Goal: Answer question/provide support

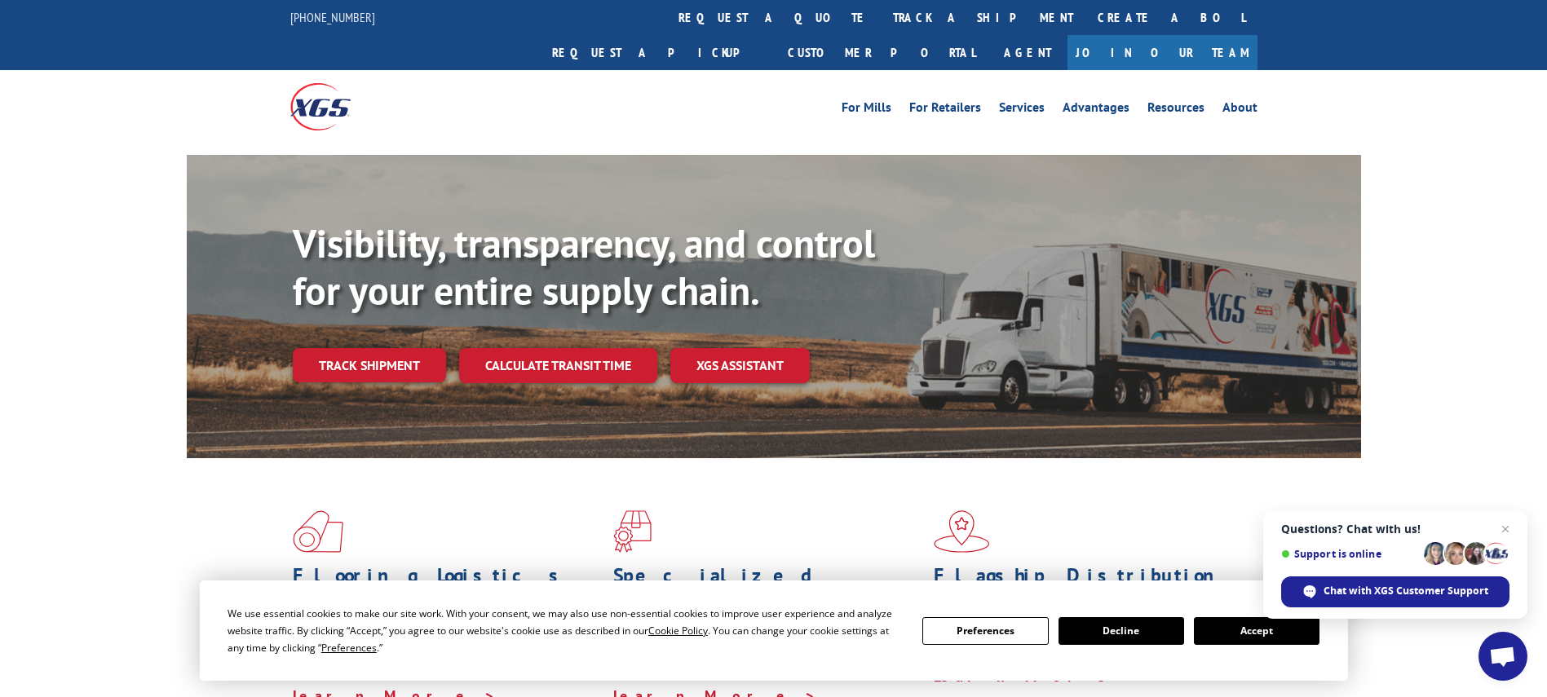
click at [1498, 645] on span "Open chat" at bounding box center [1503, 656] width 49 height 49
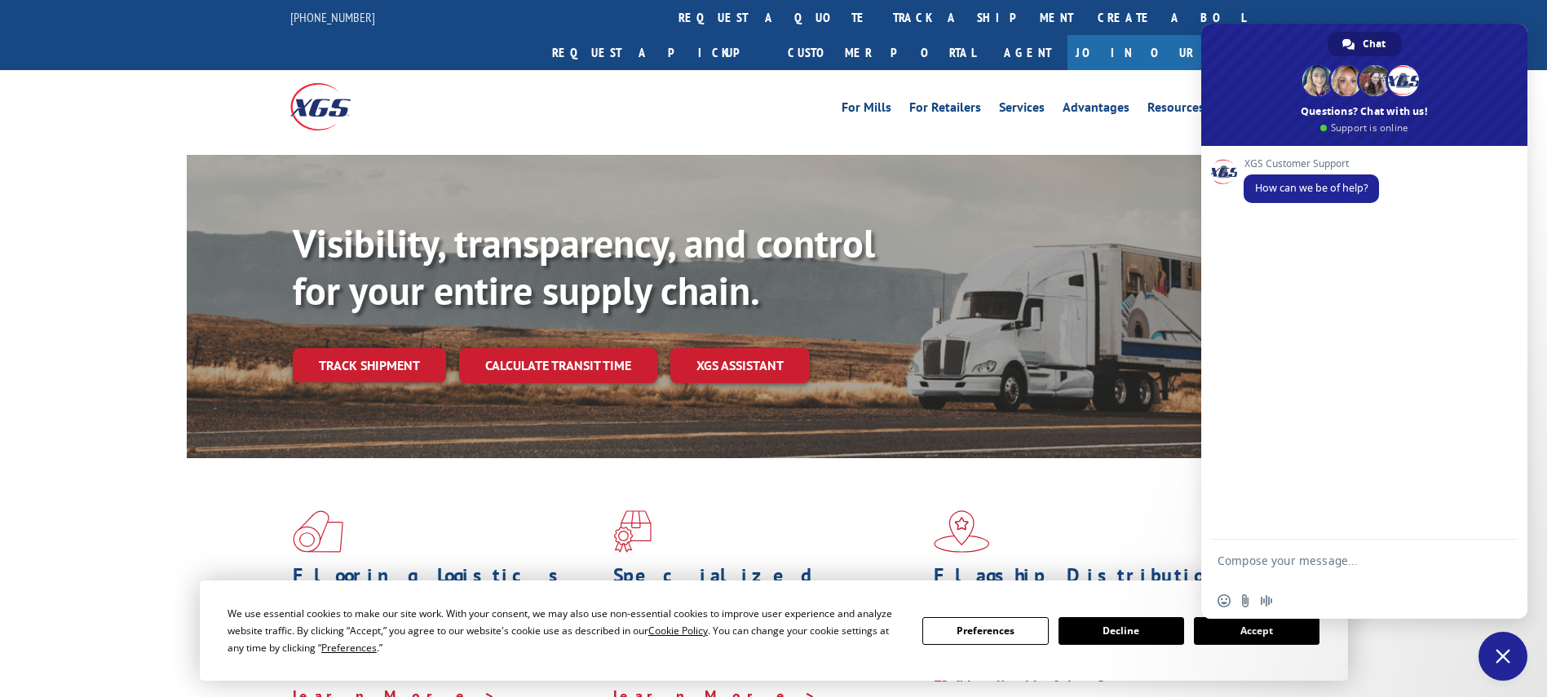
click at [1315, 561] on textarea "Compose your message..." at bounding box center [1347, 568] width 258 height 29
click at [1296, 564] on textarea "Compose your message..." at bounding box center [1347, 568] width 258 height 29
type textarea "i"
type textarea "hey"
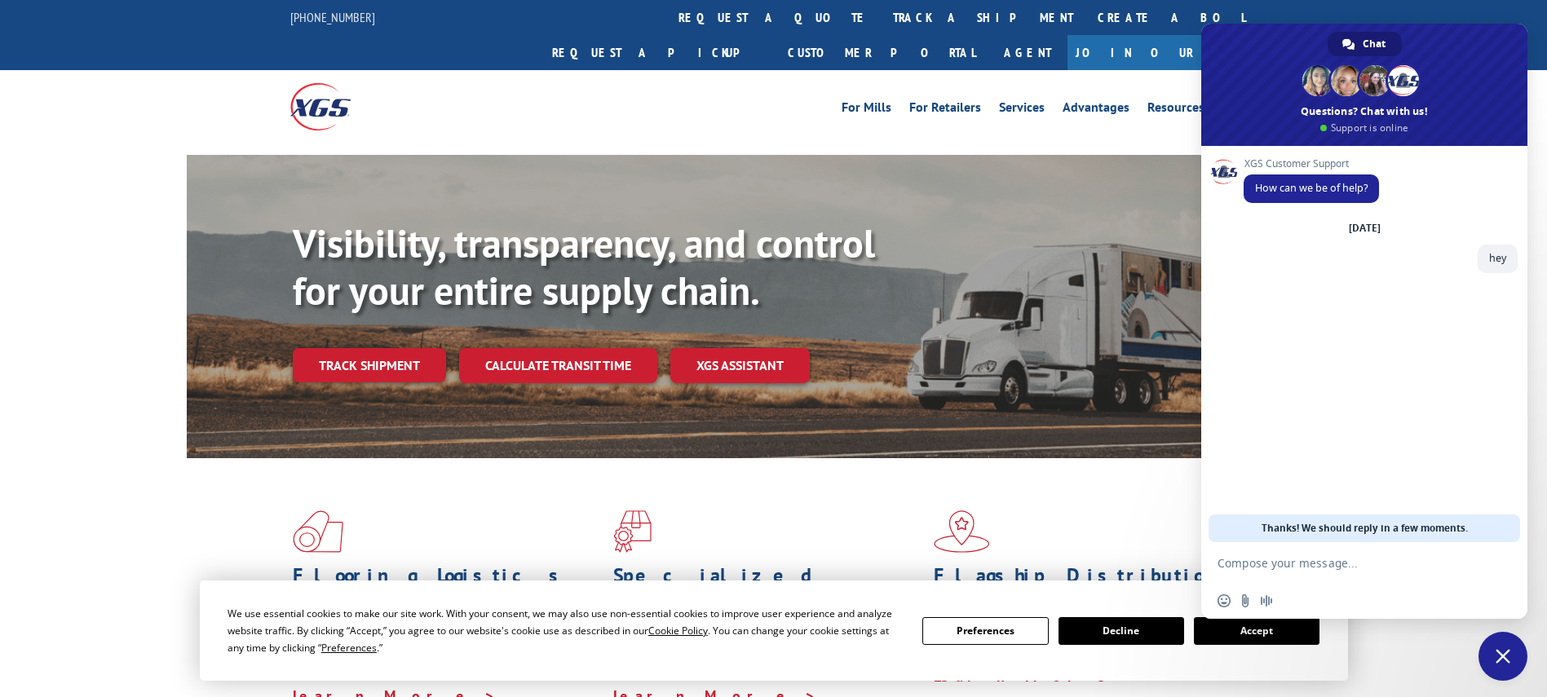
click at [1315, 570] on textarea "Compose your message..." at bounding box center [1347, 563] width 258 height 15
paste textarea "531665315 531620670"
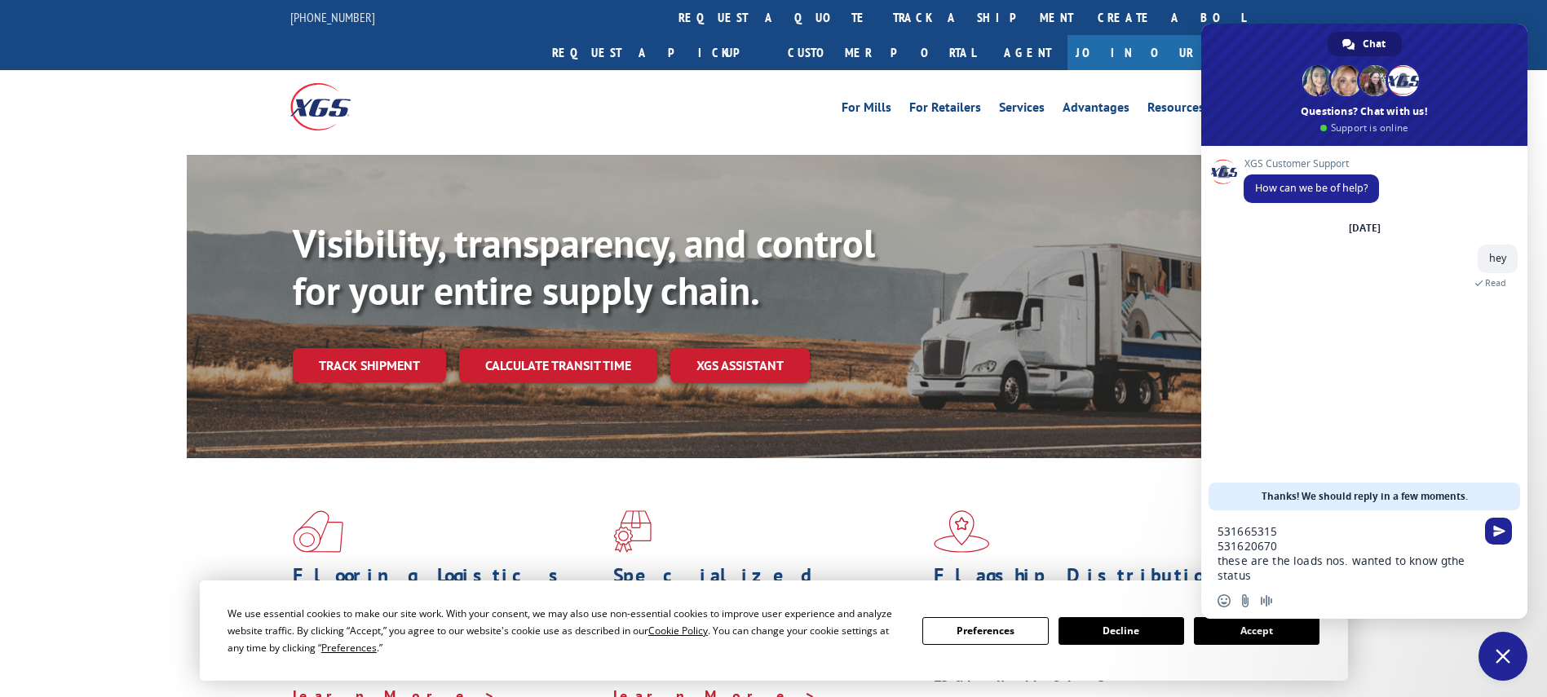
type textarea "531665315 531620670 these are the loads nos. wanted to know gthe status"
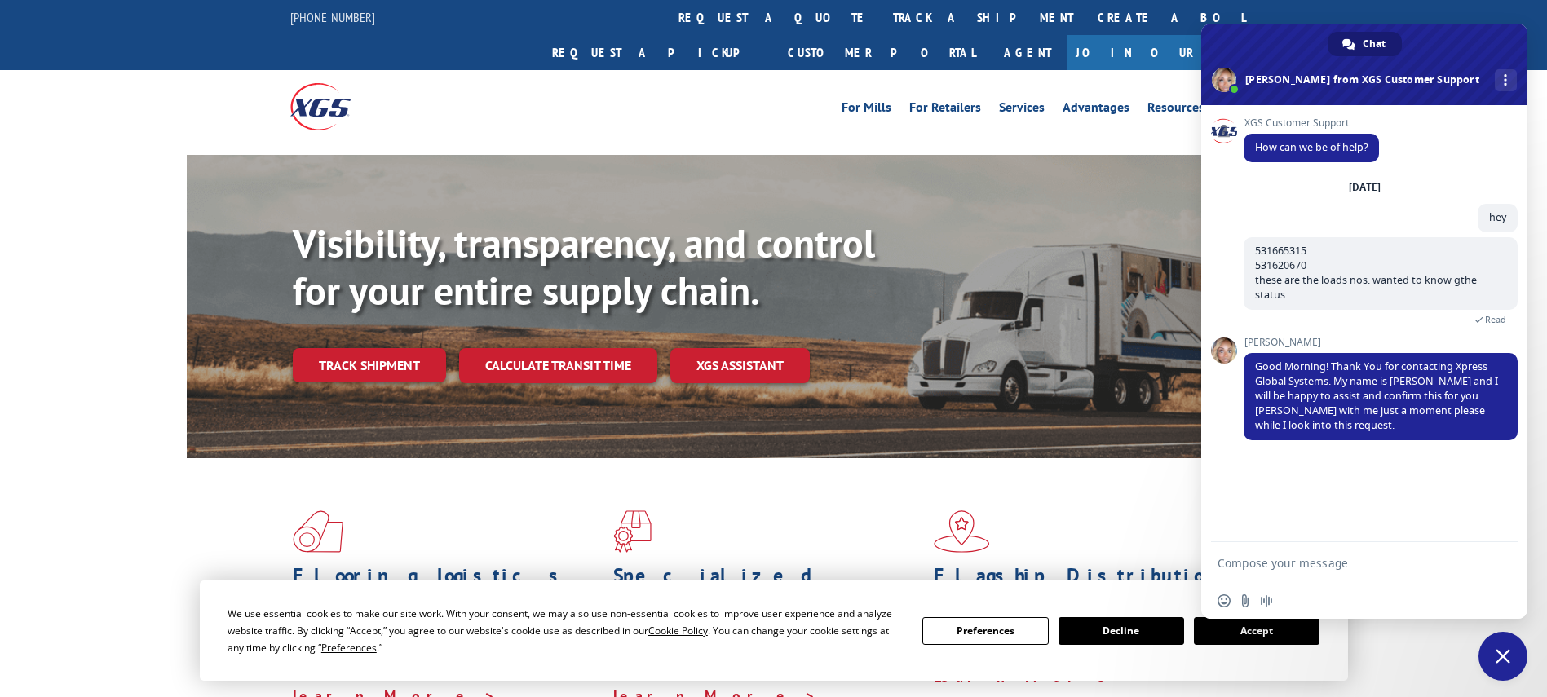
click at [1290, 564] on textarea "Compose your message..." at bounding box center [1347, 563] width 258 height 15
type textarea "sure"
click at [1498, 566] on span "Send" at bounding box center [1500, 563] width 12 height 12
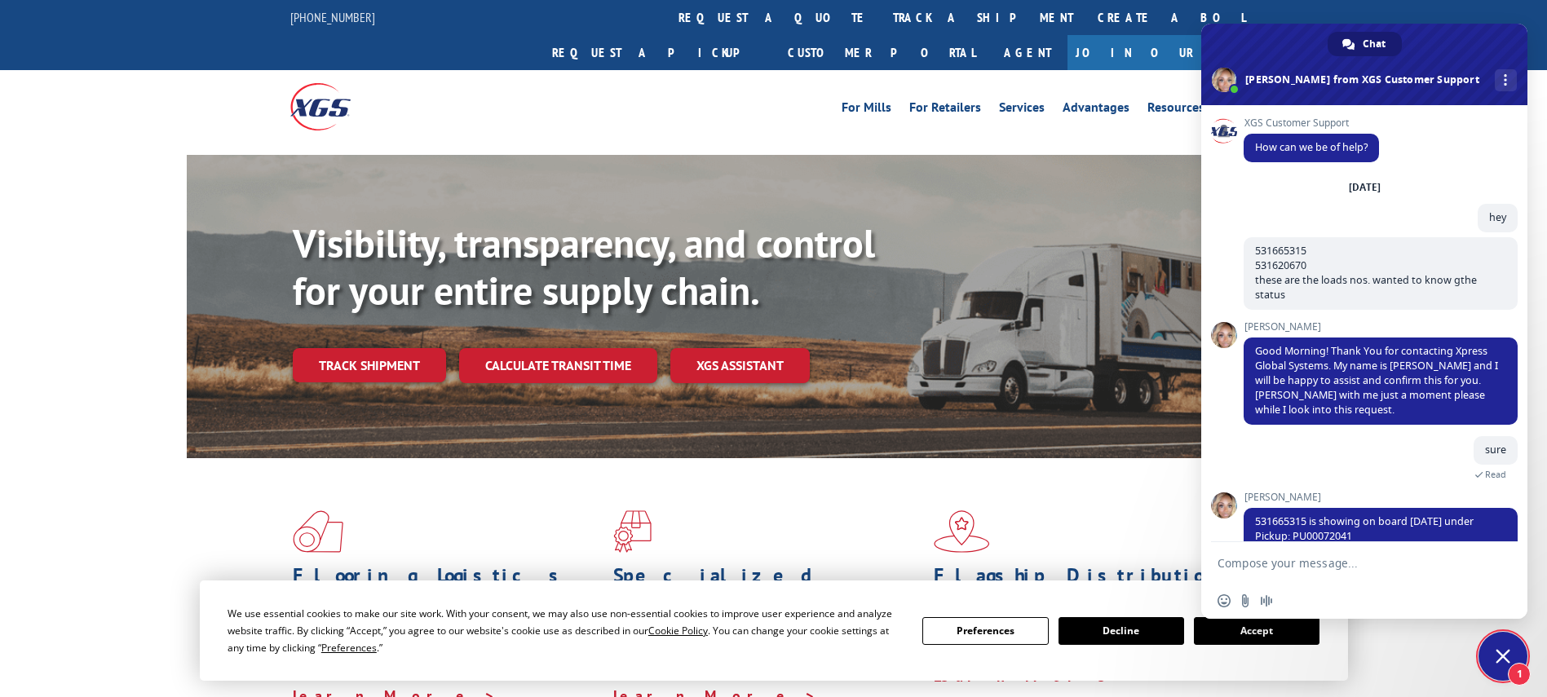
scroll to position [57, 0]
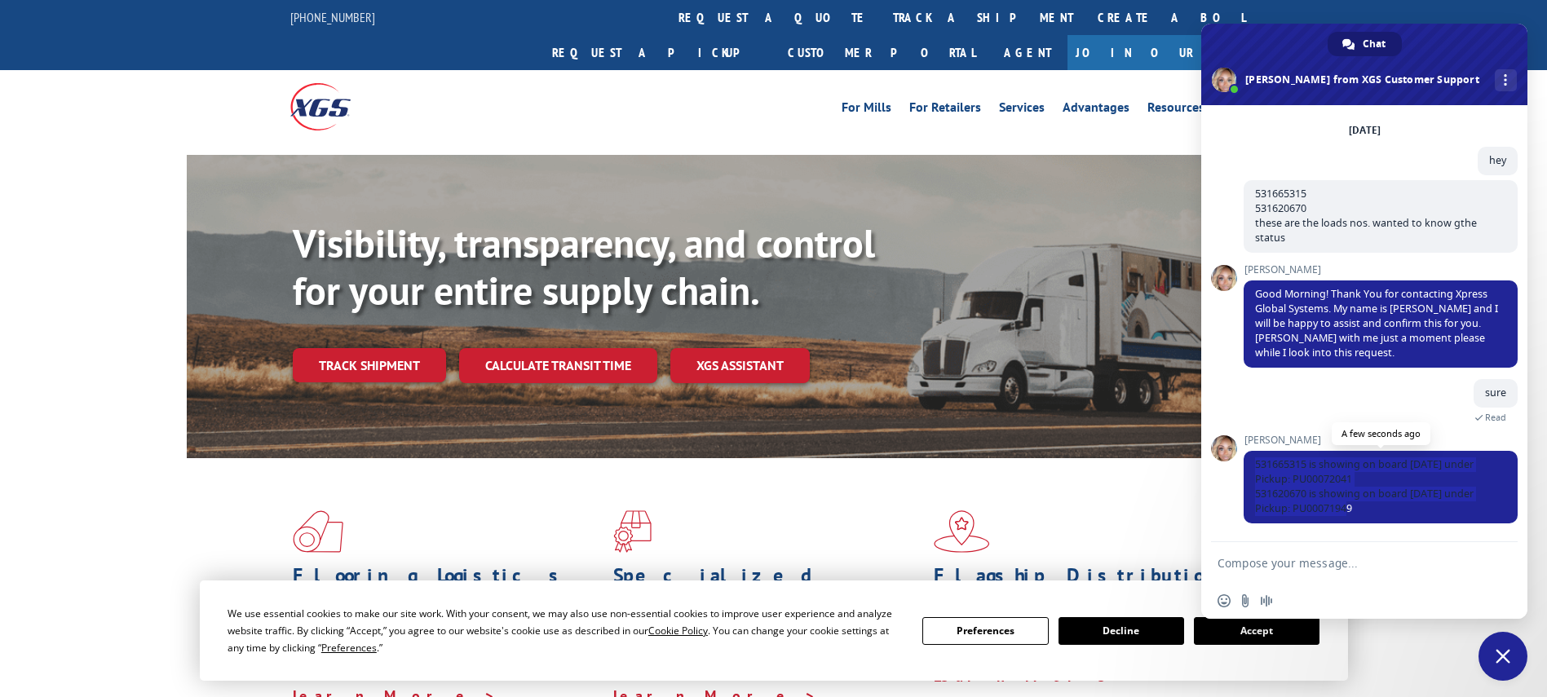
drag, startPoint x: 1255, startPoint y: 459, endPoint x: 1382, endPoint y: 515, distance: 138.1
click at [1382, 515] on span "531665315 is showing on board [DATE] under Pickup: PU00072041 531620670 is show…" at bounding box center [1381, 487] width 274 height 73
copy span "531665315 is showing on board [DATE] under Pickup: PU00072041 531620670 is show…"
click at [1334, 489] on span "531665315 is showing on board [DATE] under Pickup: PU00072041 531620670 is show…" at bounding box center [1364, 487] width 219 height 58
drag, startPoint x: 1258, startPoint y: 492, endPoint x: 1376, endPoint y: 513, distance: 120.2
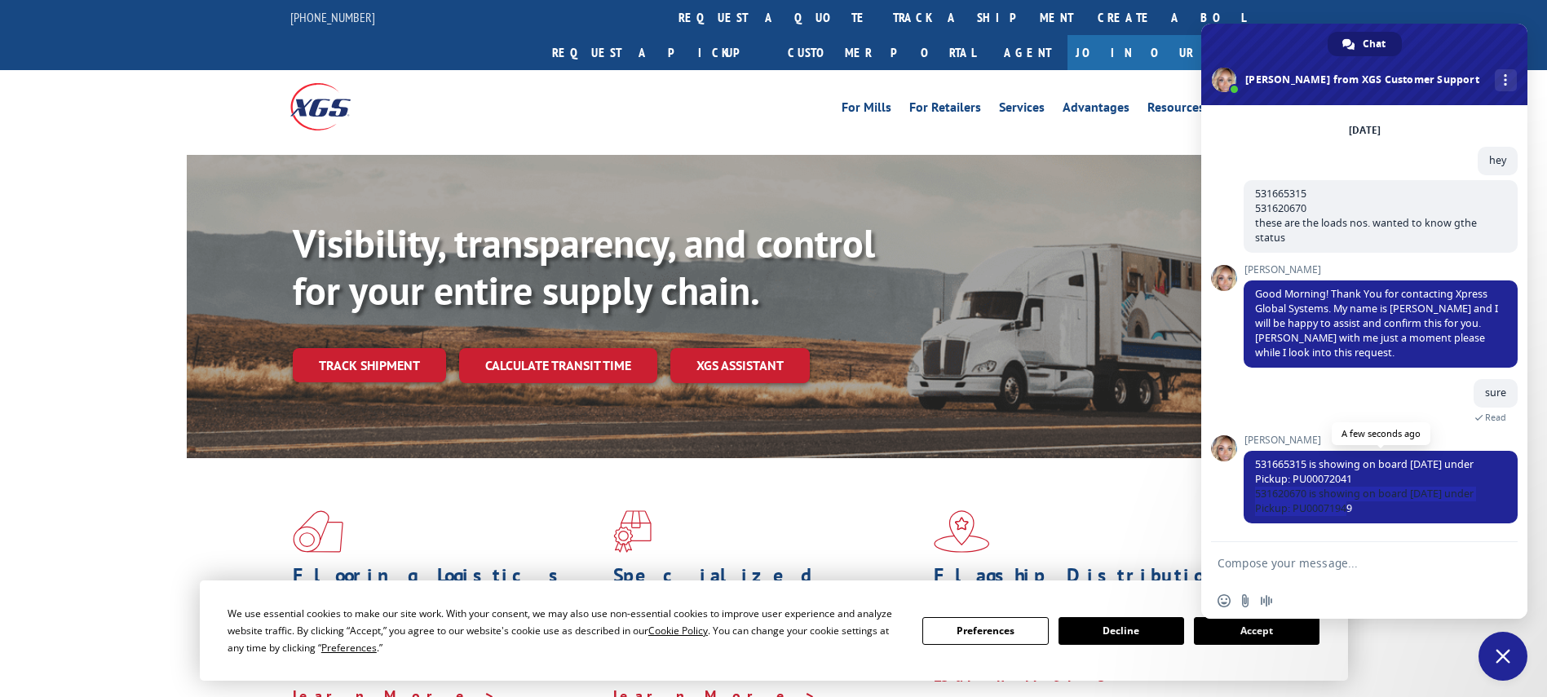
click at [1376, 513] on span "531665315 is showing on board [DATE] under Pickup: PU00072041 531620670 is show…" at bounding box center [1381, 487] width 274 height 73
copy span "531620670 is showing on board [DATE] under Pickup: PU00071949"
click at [1361, 480] on span "531665315 is showing on board [DATE] under Pickup: PU00072041 531620670 is show…" at bounding box center [1381, 487] width 274 height 73
drag, startPoint x: 1254, startPoint y: 460, endPoint x: 1366, endPoint y: 473, distance: 113.3
click at [1366, 473] on span "531665315 is showing on board [DATE] under Pickup: PU00072041 531620670 is show…" at bounding box center [1381, 487] width 274 height 73
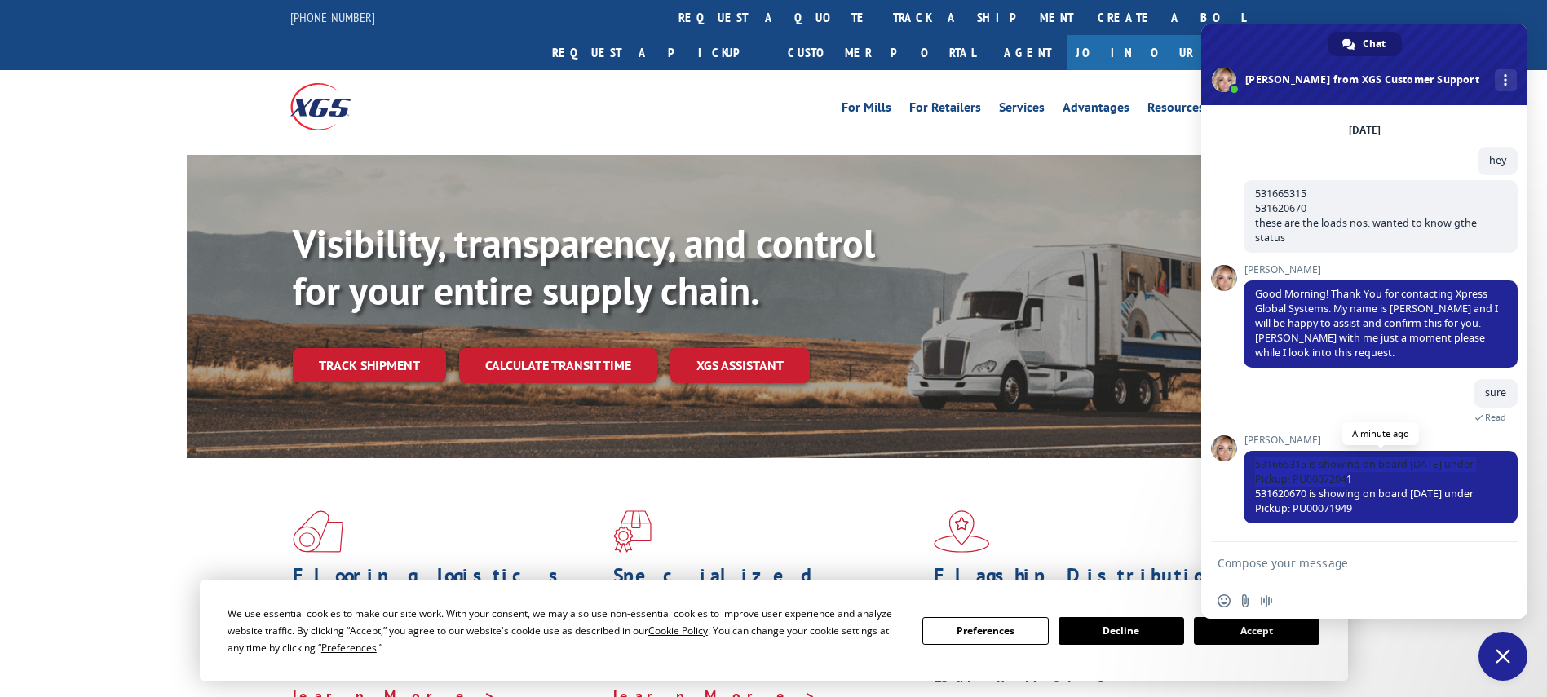
copy span "531665315 is showing on board [DATE] under Pickup: PU00072041"
click at [1261, 555] on form at bounding box center [1347, 564] width 258 height 44
click at [1263, 566] on textarea "Compose your message..." at bounding box center [1347, 563] width 258 height 15
type textarea "thankyou"
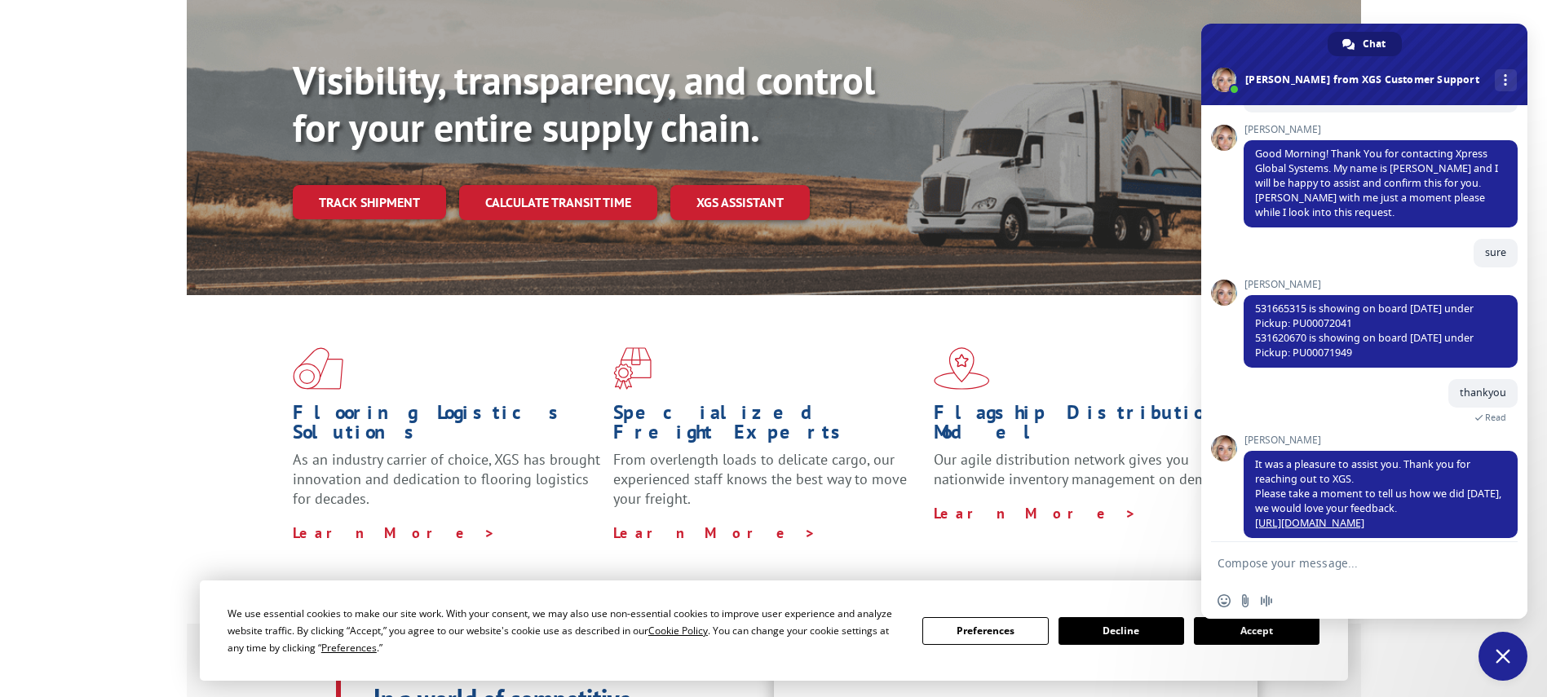
scroll to position [261, 0]
